Goal: Information Seeking & Learning: Check status

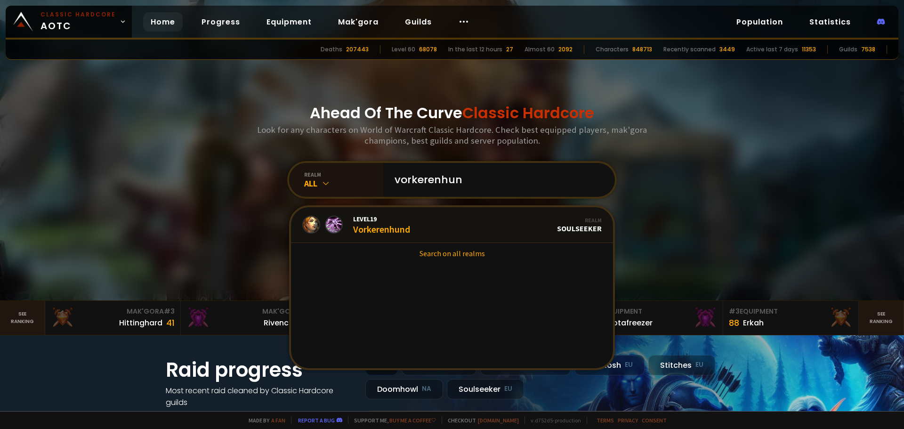
type input "vorkerenhund"
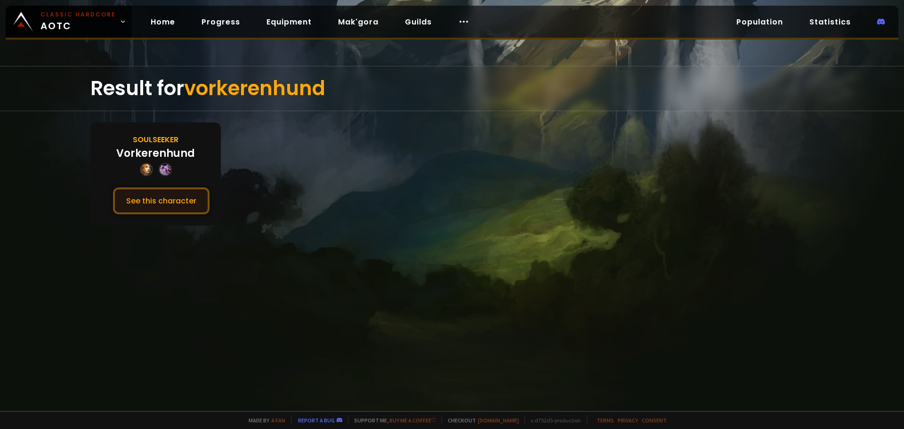
click at [172, 196] on button "See this character" at bounding box center [161, 200] width 97 height 27
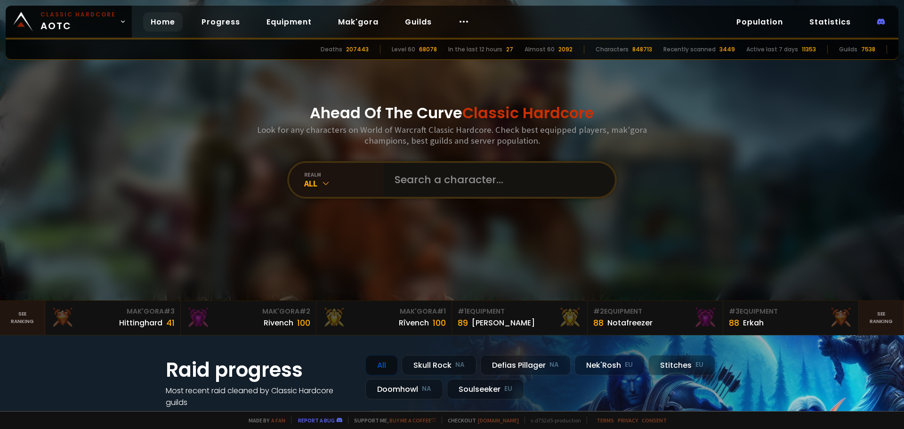
click at [461, 173] on input "text" at bounding box center [496, 180] width 215 height 34
type input "ustyrlig"
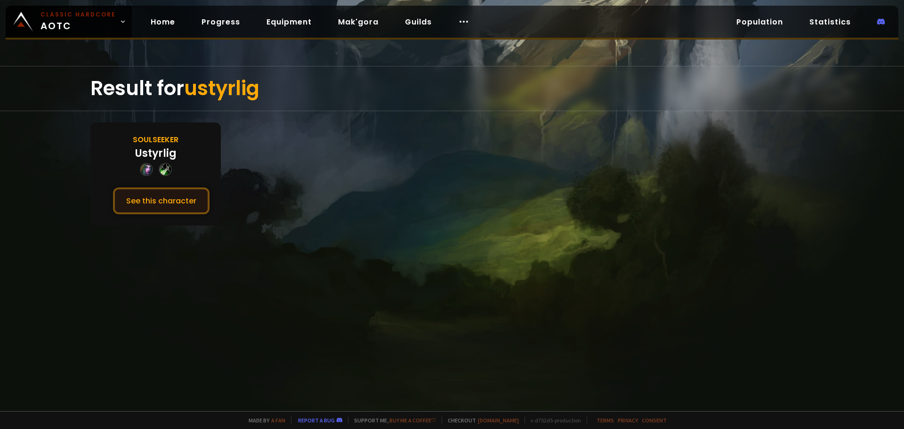
click at [143, 201] on button "See this character" at bounding box center [161, 200] width 97 height 27
